Goal: Information Seeking & Learning: Check status

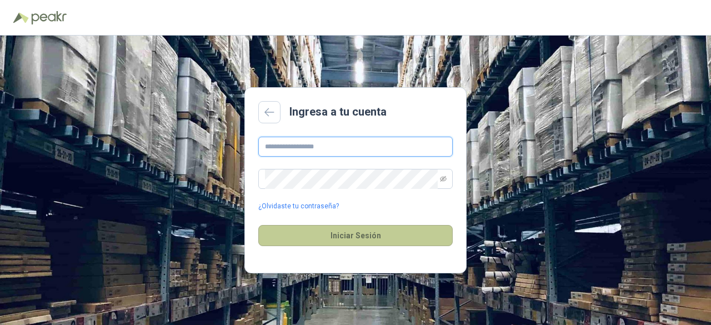
type input "**********"
click at [351, 237] on button "Iniciar Sesión" at bounding box center [355, 235] width 194 height 21
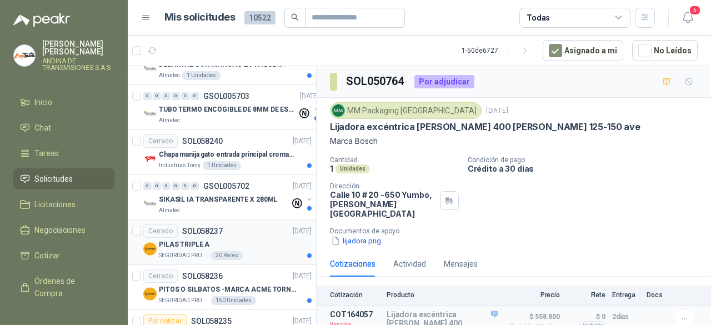
scroll to position [666, 0]
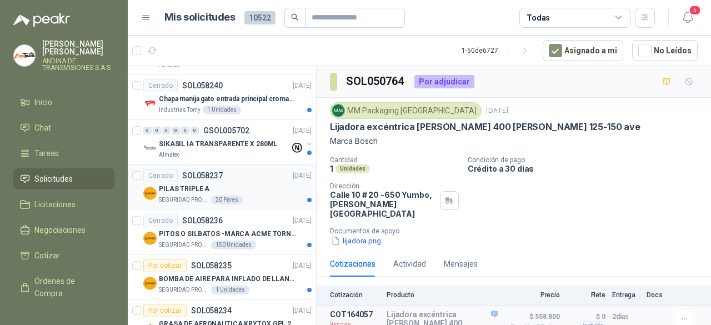
click at [248, 182] on div "PILAS TRIPLE A" at bounding box center [235, 188] width 153 height 13
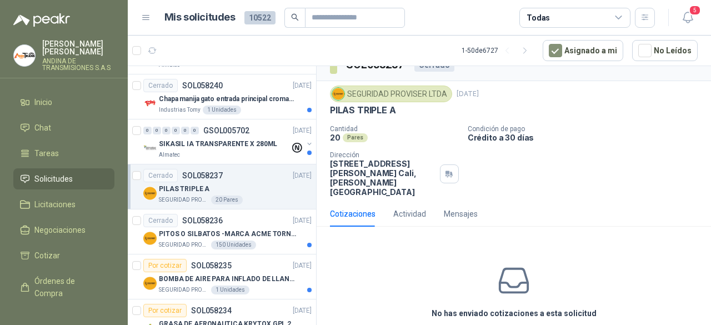
scroll to position [24, 0]
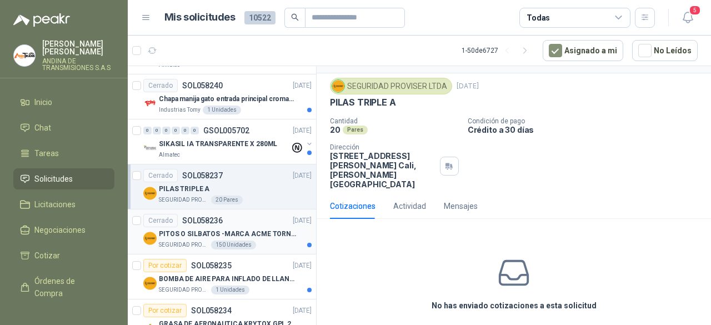
click at [216, 230] on p "PITOS O SILBATOS -MARCA ACME TORNADO 635" at bounding box center [228, 234] width 138 height 11
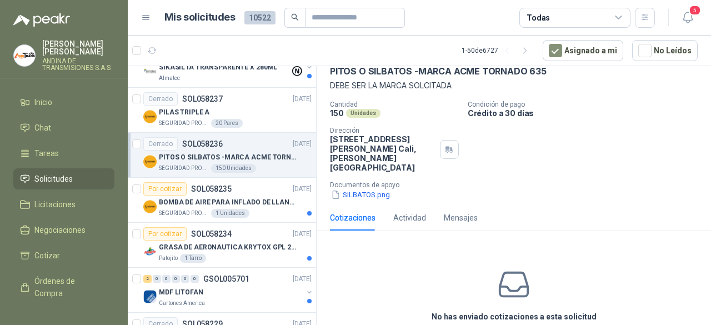
scroll to position [777, 0]
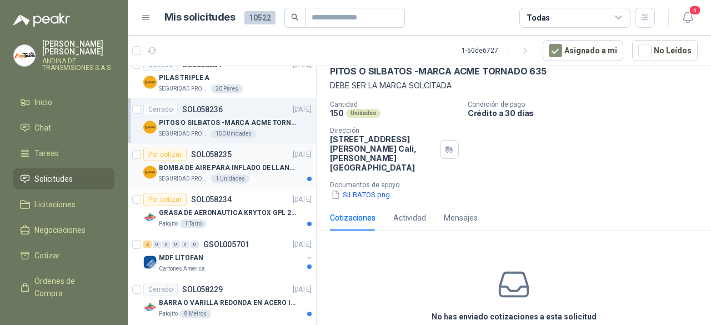
click at [241, 152] on div "Por cotizar SOL058235 [DATE]" at bounding box center [227, 154] width 168 height 13
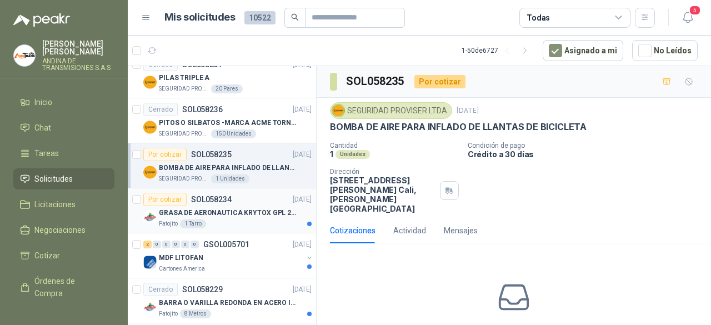
click at [240, 210] on p "GRASA DE AERONAUTICA KRYTOX GPL 207 (SE ADJUNTA IMAGEN DE REFERENCIA)" at bounding box center [228, 213] width 138 height 11
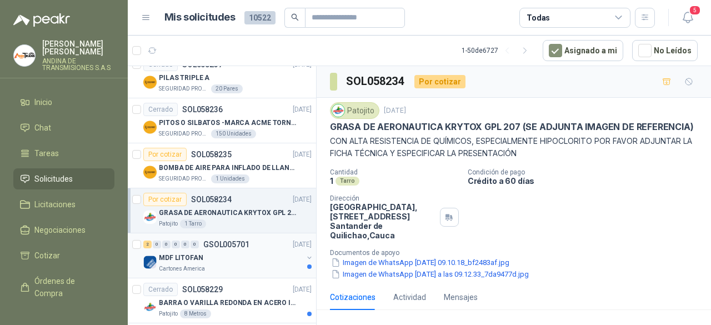
click at [254, 251] on div "MDF LITOFAN" at bounding box center [231, 257] width 144 height 13
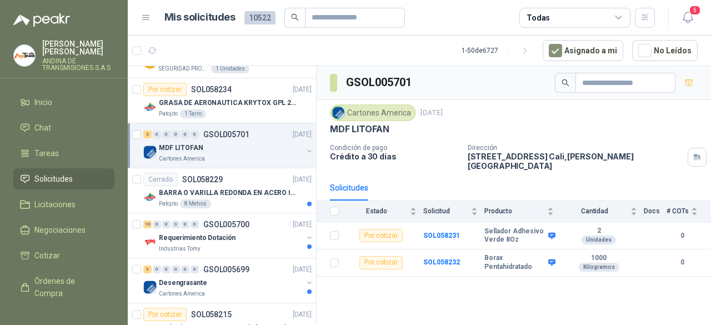
scroll to position [889, 0]
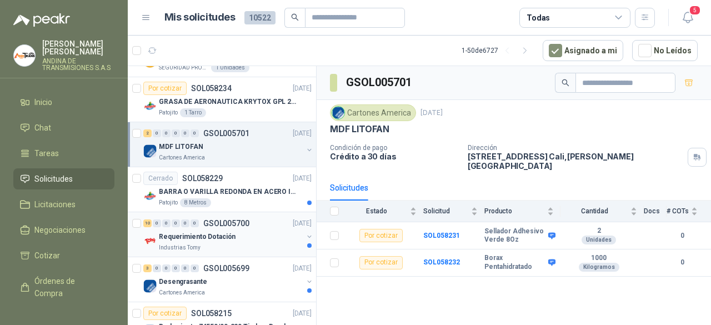
click at [259, 243] on div "Industrias Tomy" at bounding box center [231, 247] width 144 height 9
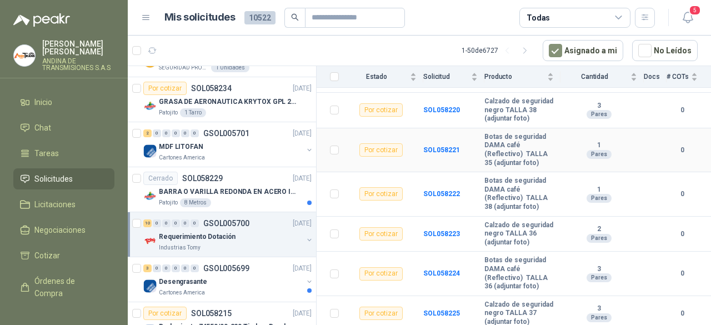
scroll to position [167, 0]
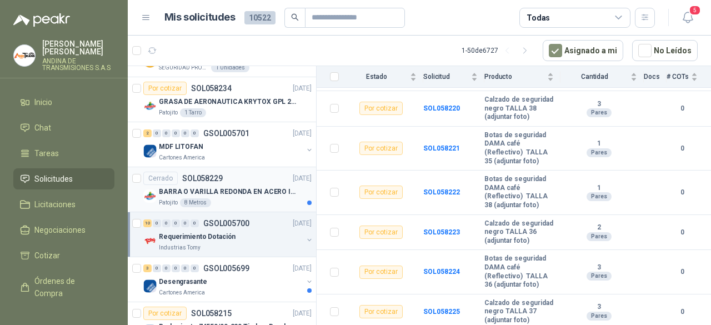
click at [221, 198] on div "Patojito 8 Metros" at bounding box center [235, 202] width 153 height 9
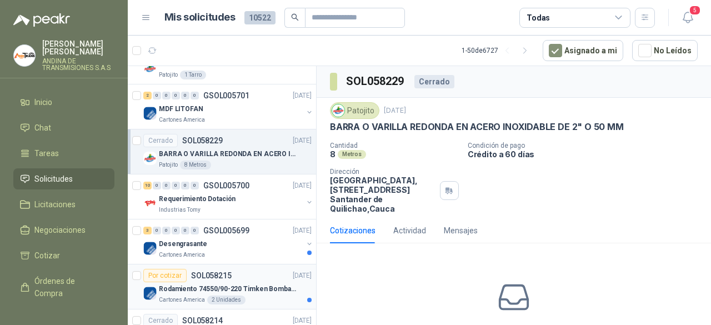
scroll to position [944, 0]
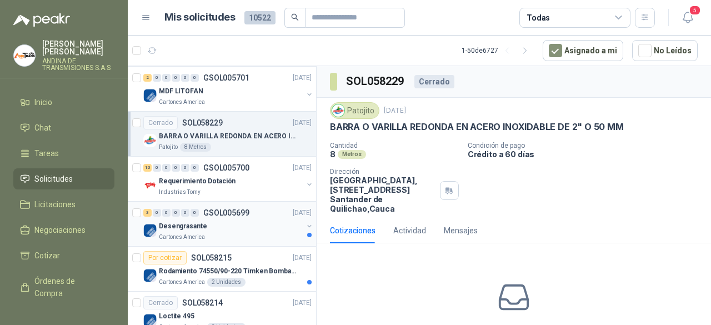
click at [225, 221] on div "Desengrasante" at bounding box center [231, 225] width 144 height 13
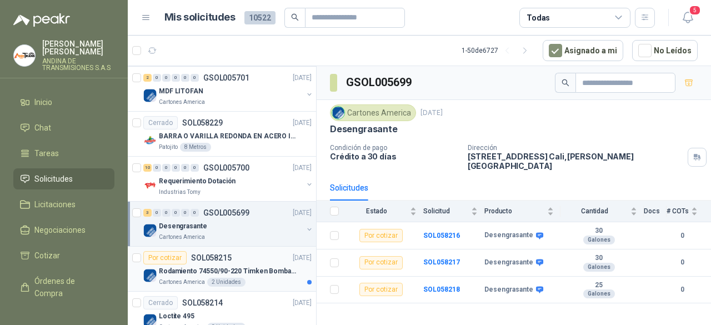
click at [256, 278] on div "Cartones America 2 Unidades" at bounding box center [235, 282] width 153 height 9
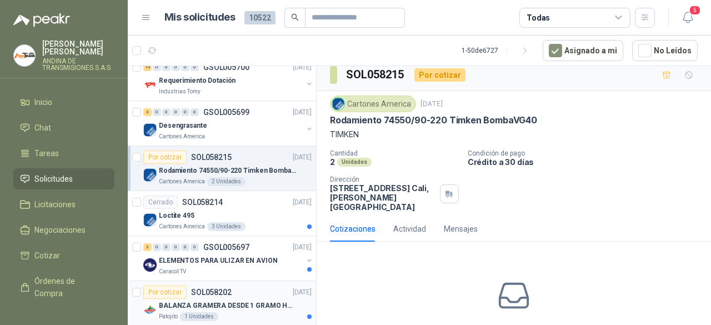
scroll to position [1055, 0]
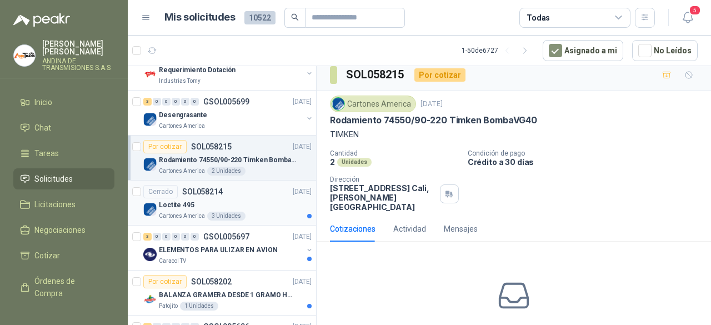
click at [260, 198] on div "Loctite 495" at bounding box center [235, 204] width 153 height 13
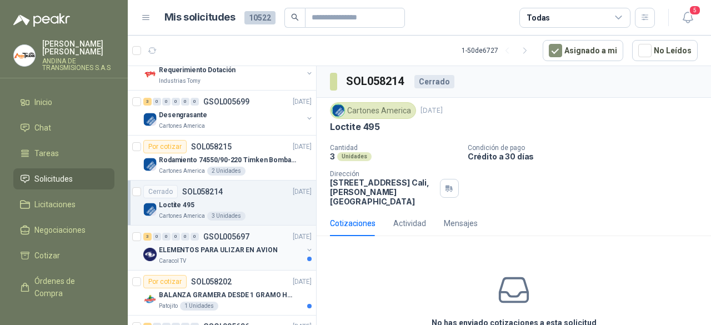
click at [244, 249] on div "ELEMENTOS PARA ULIZAR EN AVION" at bounding box center [231, 249] width 144 height 13
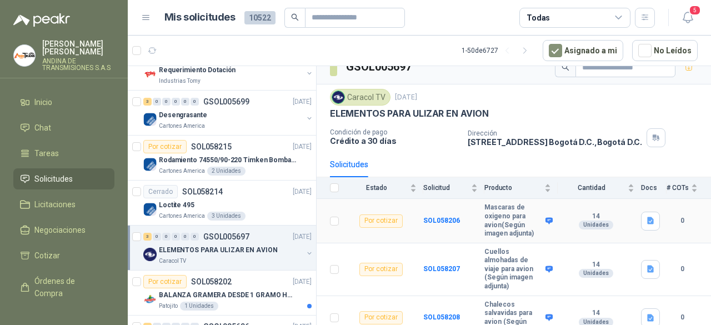
scroll to position [24, 0]
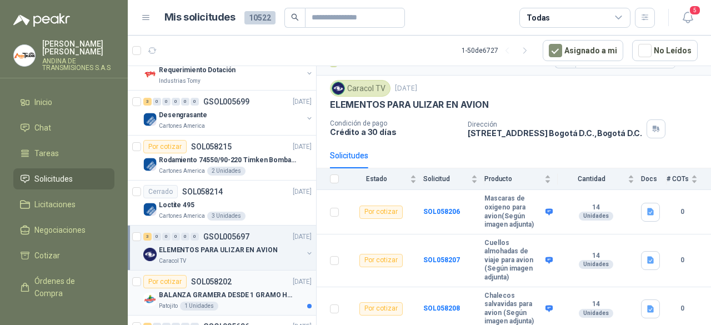
click at [196, 290] on p "BALANZA GRAMERA DESDE 1 GRAMO HASTA 5 GRAMOS" at bounding box center [228, 295] width 138 height 11
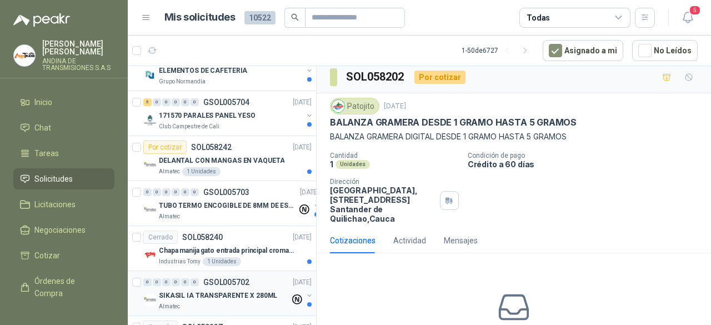
scroll to position [500, 0]
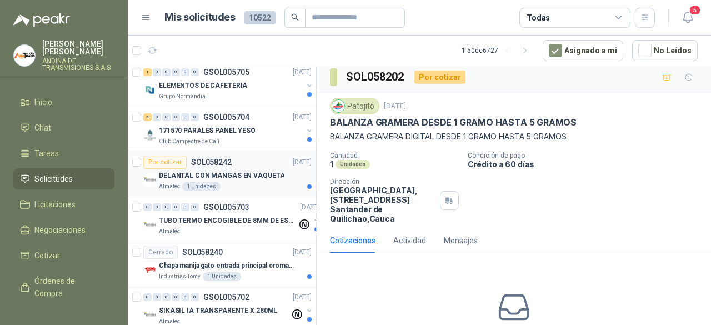
click at [238, 164] on div "Por cotizar SOL058242 [DATE]" at bounding box center [227, 161] width 168 height 13
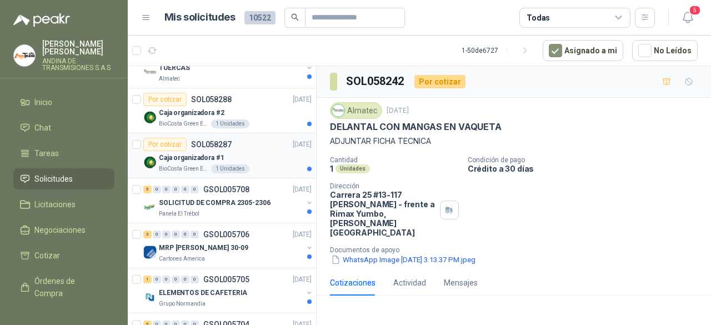
scroll to position [278, 0]
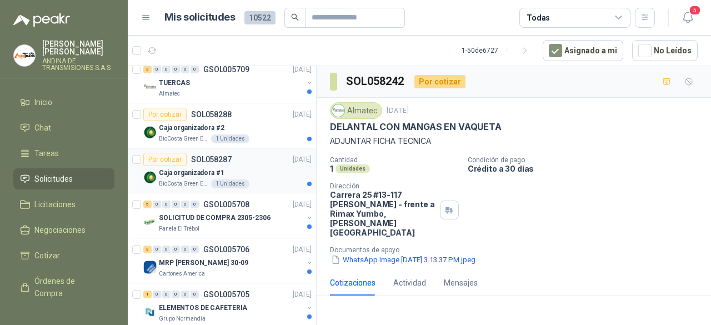
click at [248, 162] on div "Por cotizar SOL058287 [DATE]" at bounding box center [227, 159] width 168 height 13
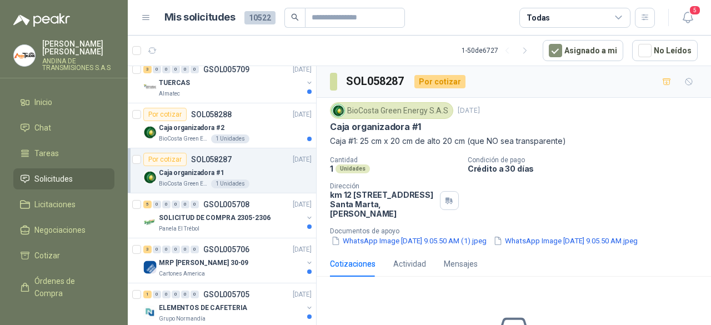
scroll to position [222, 0]
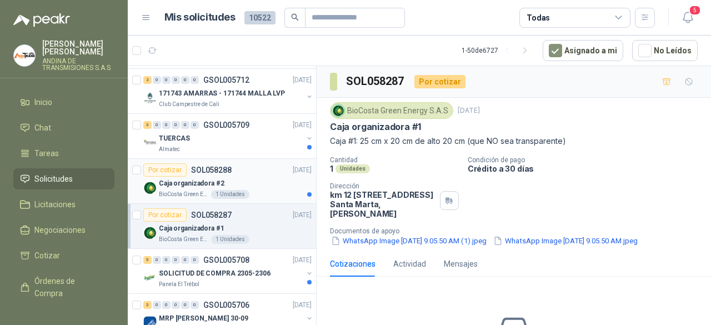
click at [242, 174] on div "Por cotizar SOL058288 [DATE]" at bounding box center [227, 169] width 168 height 13
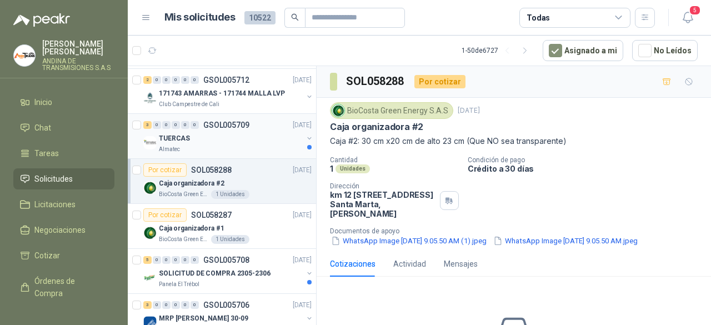
click at [240, 145] on div "Almatec" at bounding box center [231, 149] width 144 height 9
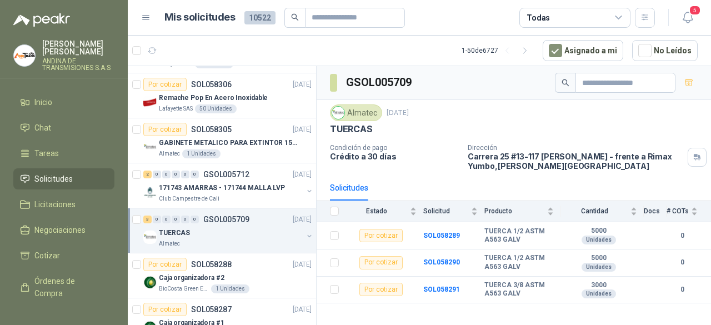
scroll to position [111, 0]
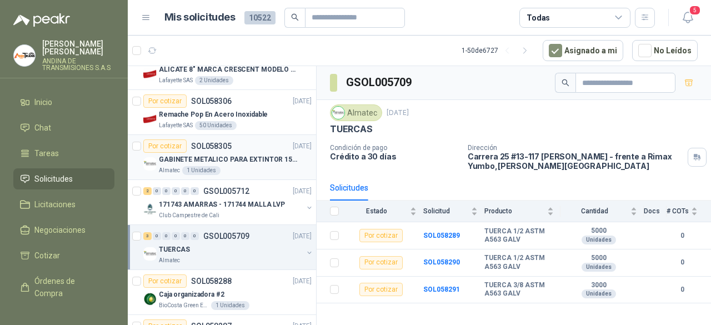
click at [240, 142] on div "Por cotizar SOL058305 [DATE]" at bounding box center [227, 145] width 168 height 13
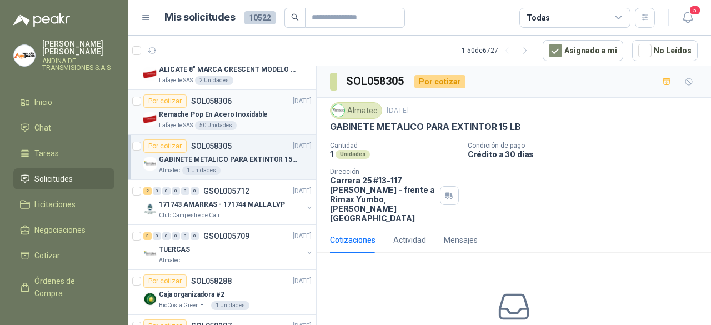
click at [260, 97] on div "Por cotizar SOL058306 [DATE]" at bounding box center [227, 100] width 168 height 13
